Goal: Entertainment & Leisure: Consume media (video, audio)

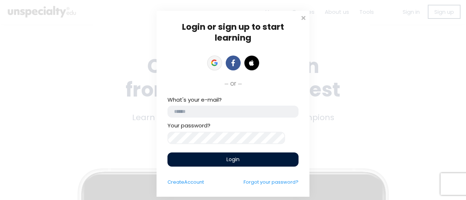
click at [210, 68] on link at bounding box center [214, 63] width 15 height 15
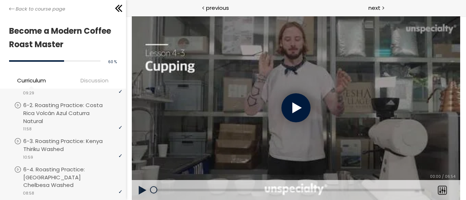
scroll to position [528, 0]
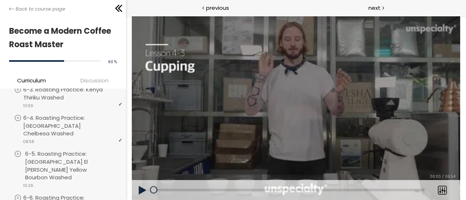
click at [77, 161] on p "6-5. Roasting Practice: [GEOGRAPHIC_DATA] El [PERSON_NAME] Yellow Bourbon Washed" at bounding box center [74, 166] width 99 height 32
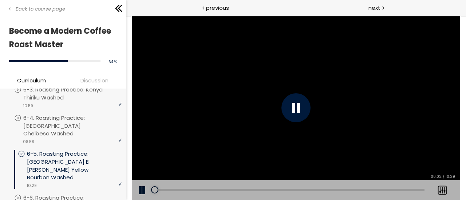
click at [394, 127] on div "[Notice] Next to the "PR-5648" label in the upper right corner, it says [Guatem…" at bounding box center [295, 108] width 328 height 185
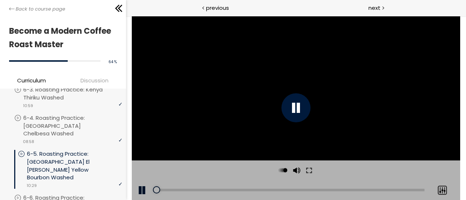
click at [446, 187] on div at bounding box center [441, 190] width 18 height 20
click at [309, 172] on button at bounding box center [308, 171] width 13 height 20
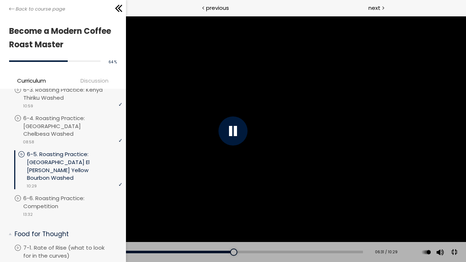
click at [234, 131] on div at bounding box center [232, 130] width 29 height 29
click at [234, 135] on div "[Notice] Next to the "PR-5648" label in the upper right corner, it says [Guatem…" at bounding box center [233, 131] width 466 height 262
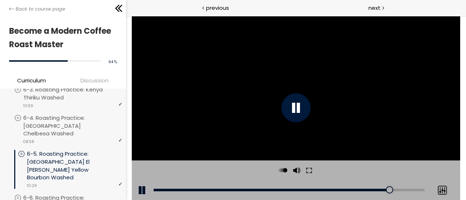
drag, startPoint x: 444, startPoint y: 184, endPoint x: 439, endPoint y: 183, distance: 4.5
click at [439, 183] on div at bounding box center [441, 190] width 18 height 20
click at [310, 169] on button at bounding box center [308, 171] width 13 height 20
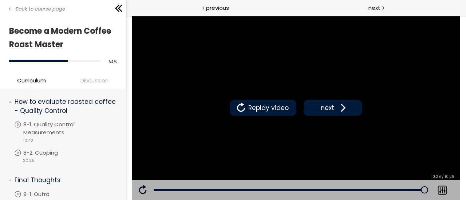
scroll to position [837, 0]
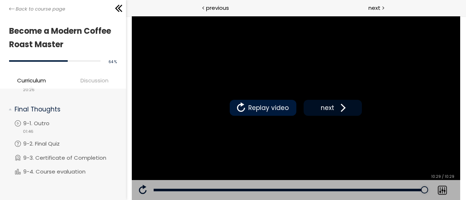
click at [338, 104] on span at bounding box center [340, 108] width 11 height 11
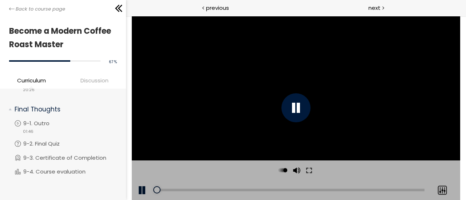
click at [441, 184] on div at bounding box center [441, 190] width 18 height 20
click at [311, 170] on button at bounding box center [308, 171] width 13 height 20
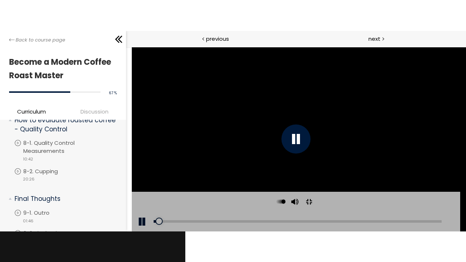
scroll to position [775, 0]
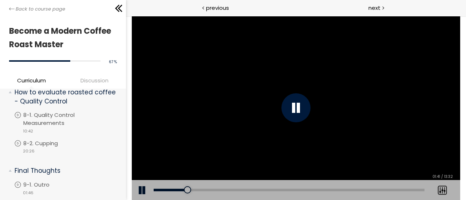
click at [301, 118] on div at bounding box center [295, 107] width 29 height 29
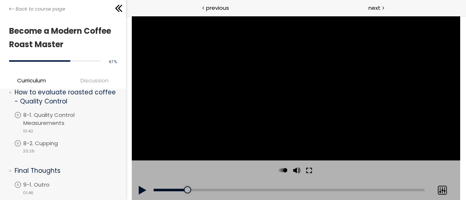
click at [310, 171] on button at bounding box center [308, 171] width 13 height 20
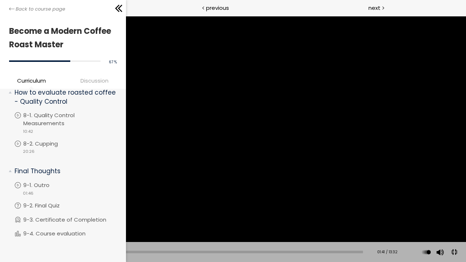
click button at bounding box center [454, 252] width 16 height 16
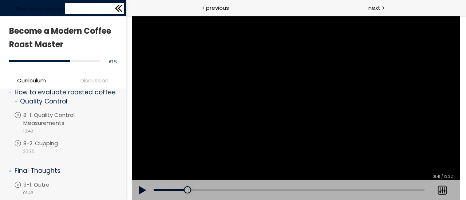
click at [120, 13] on icon at bounding box center [118, 8] width 11 height 11
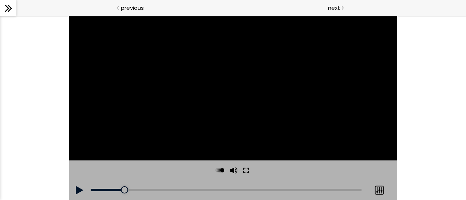
click at [250, 169] on button at bounding box center [245, 171] width 13 height 20
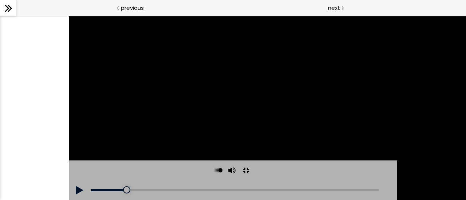
scroll to position [771, 0]
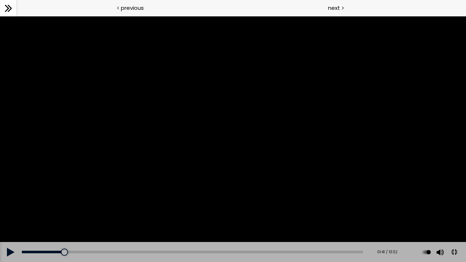
click at [135, 191] on div at bounding box center [233, 131] width 466 height 262
